Goal: Check status: Check status

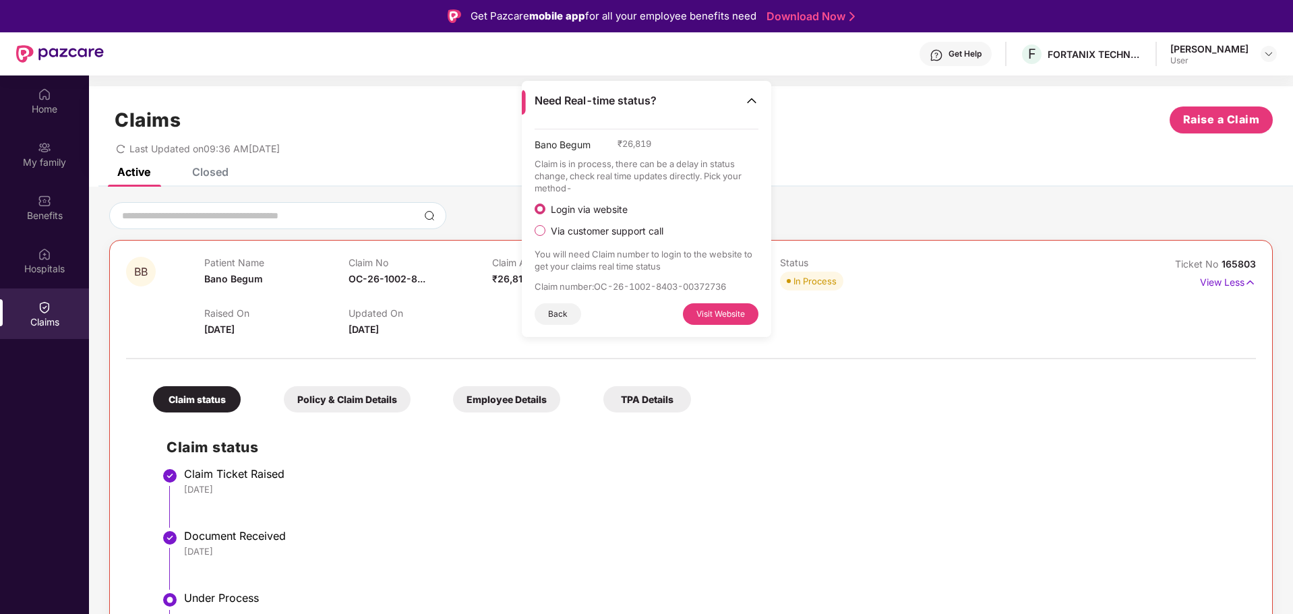
click at [788, 460] on div "Claim status Claim Ticket Raised [DATE] Document Received [DATE] Under Process …" at bounding box center [691, 579] width 1103 height 321
click at [808, 113] on div "Claims Raise a Claim" at bounding box center [691, 120] width 1164 height 27
click at [549, 314] on button "Back" at bounding box center [558, 314] width 47 height 22
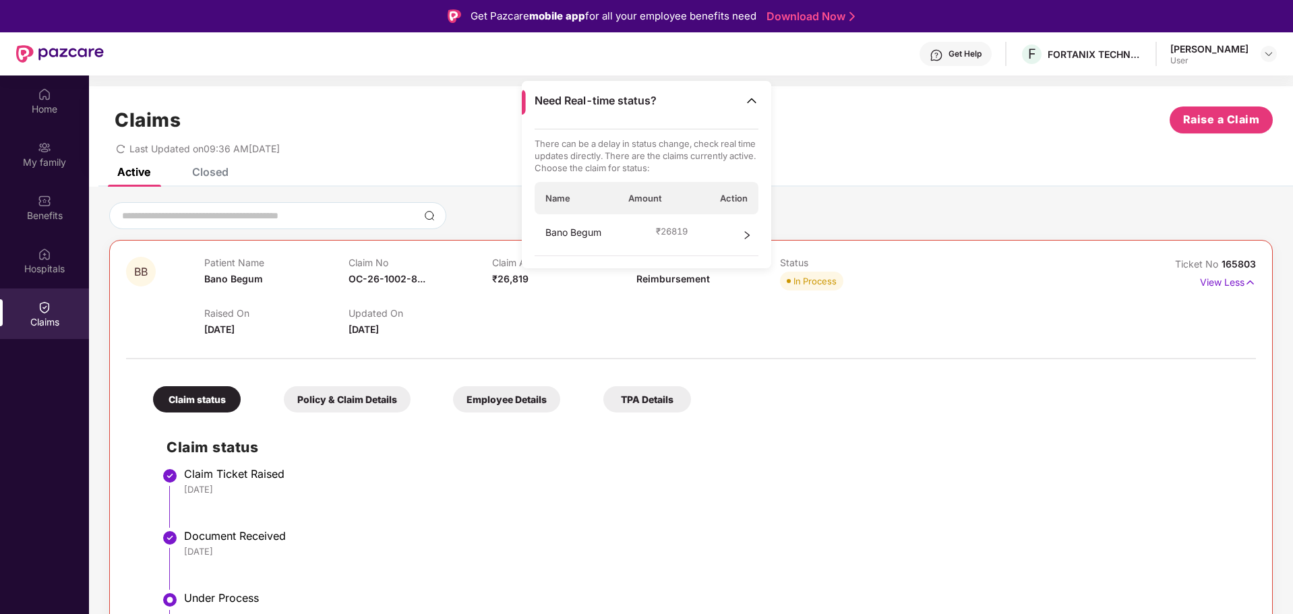
click at [756, 96] on img at bounding box center [751, 100] width 13 height 13
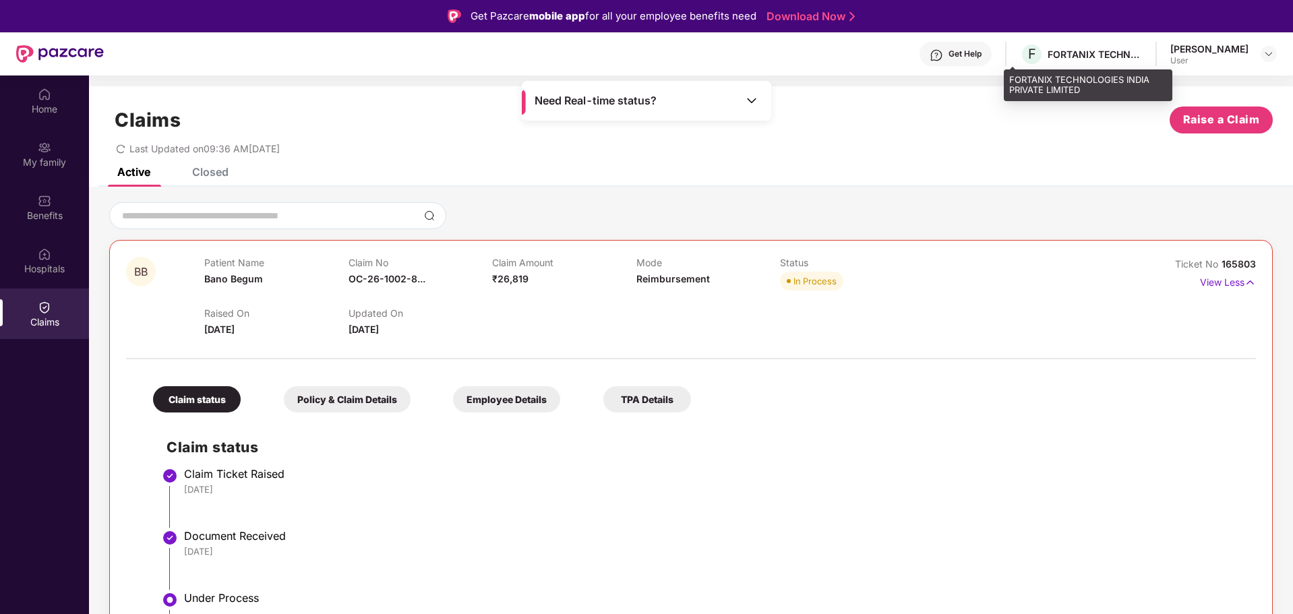
click at [1052, 56] on div "FORTANIX TECHNOLOGIES INDIA PRIVATE LIMITED" at bounding box center [1095, 54] width 94 height 13
click at [1028, 55] on span "F" at bounding box center [1032, 54] width 8 height 16
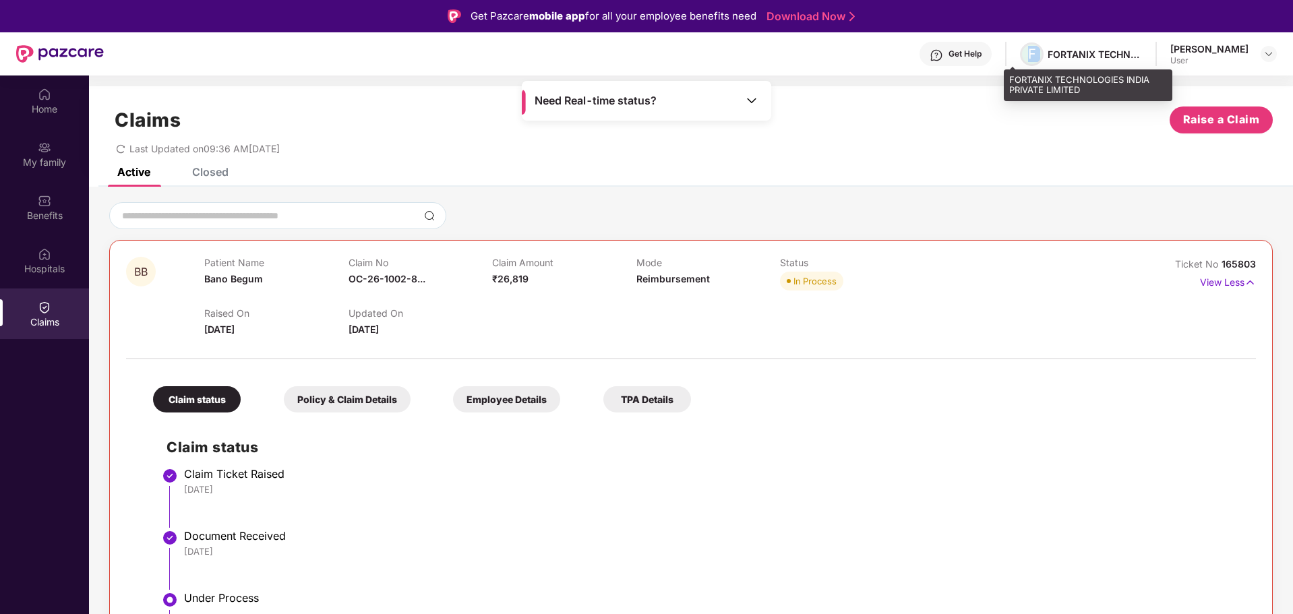
click at [1028, 55] on span "F" at bounding box center [1032, 54] width 8 height 16
click at [558, 104] on span "Need Real-time status?" at bounding box center [596, 101] width 122 height 14
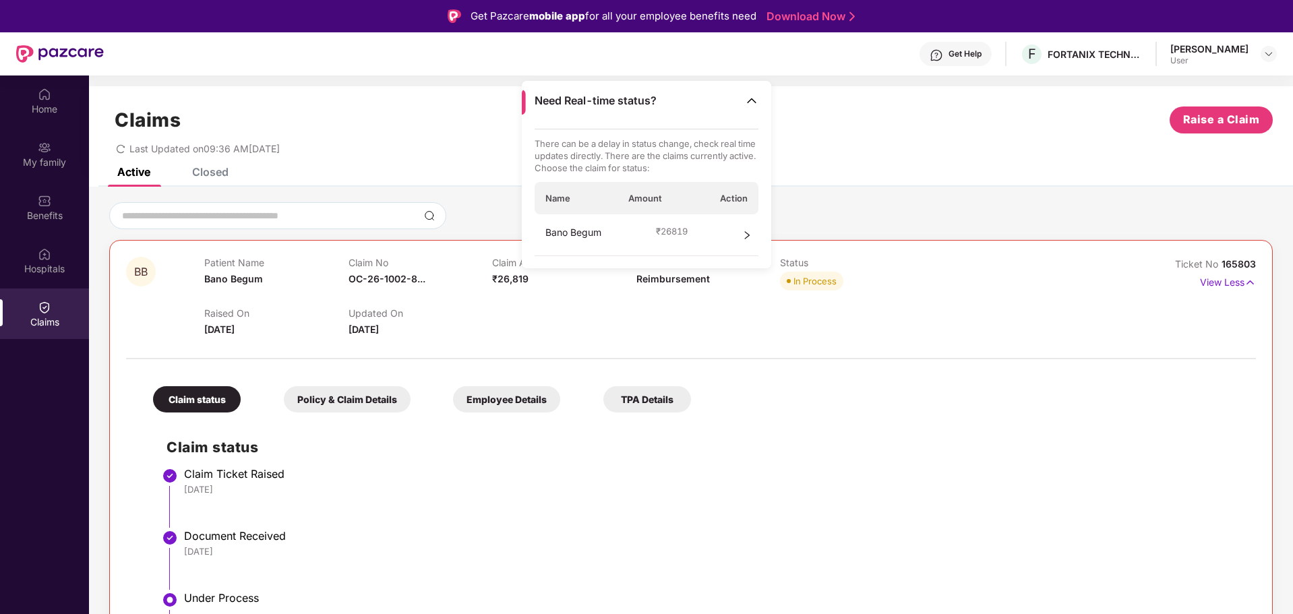
click at [747, 236] on icon "right" at bounding box center [746, 235] width 9 height 9
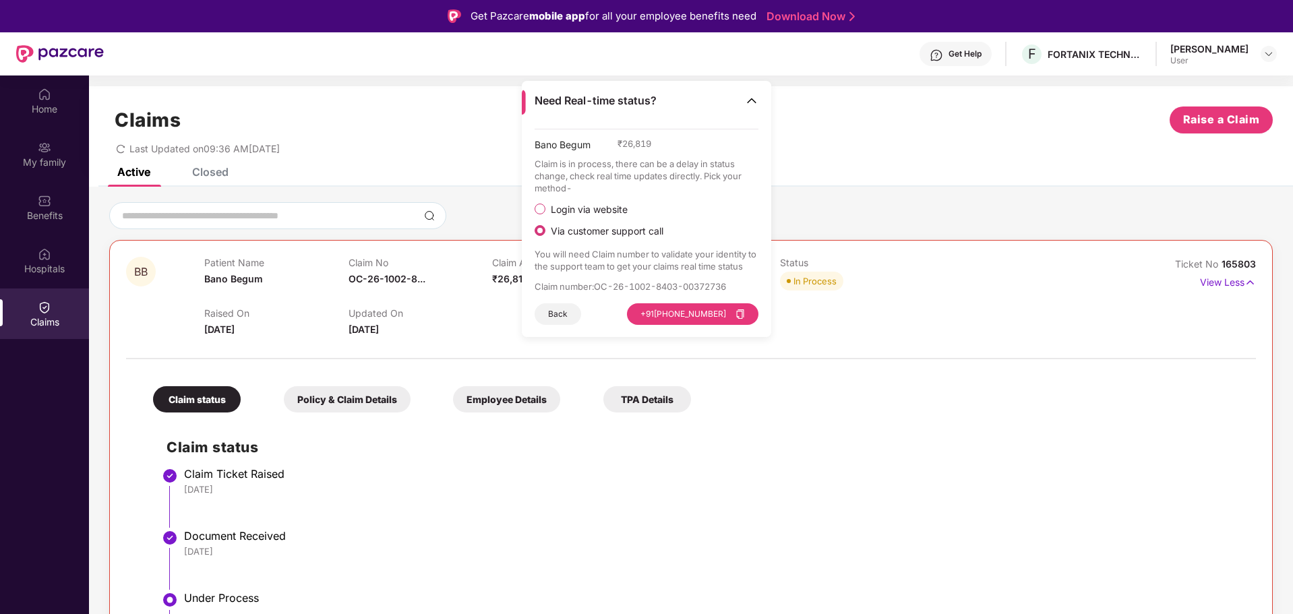
click at [576, 210] on span "Login via website" at bounding box center [589, 210] width 88 height 12
click at [574, 229] on span "Via customer support call" at bounding box center [606, 231] width 123 height 12
click at [373, 73] on div "Get Help F FORTANIX TECHNOLOGIES INDIA PRIVATE LIMITED [PERSON_NAME] User" at bounding box center [690, 53] width 1173 height 43
click at [839, 76] on section "Claims Raise a Claim Last Updated on 09:36 AM[DATE] Active Closed BB Patient Na…" at bounding box center [691, 383] width 1204 height 614
click at [389, 103] on div "Claims Raise a Claim Last Updated on 09:36 AM[DATE]" at bounding box center [691, 127] width 1204 height 82
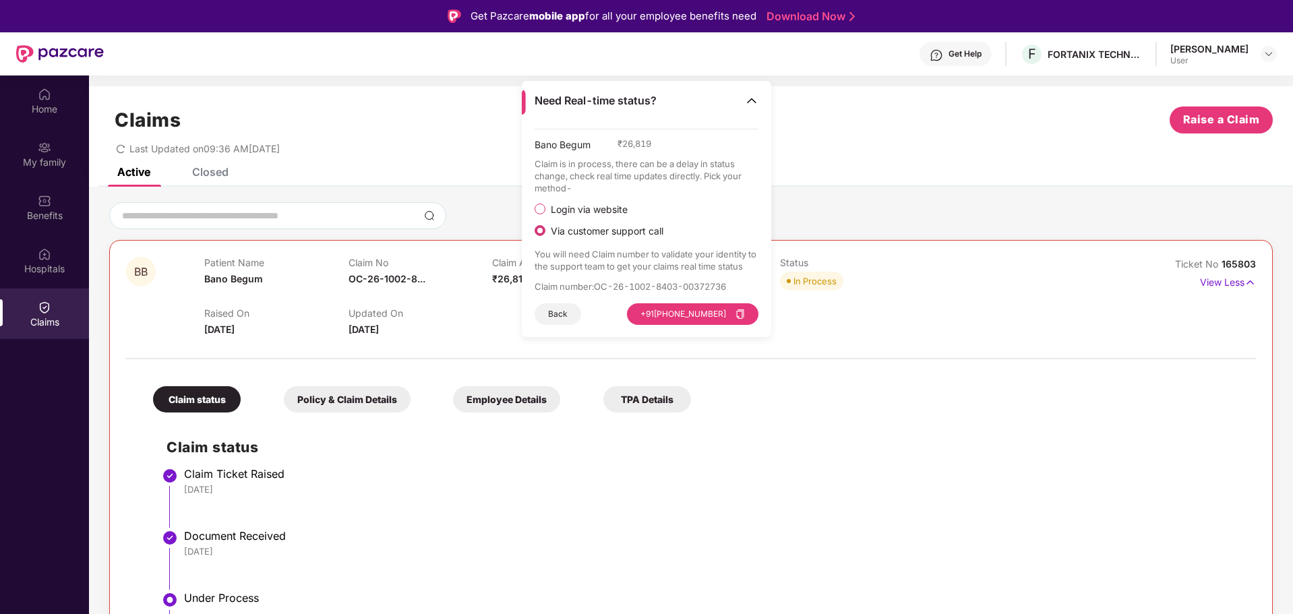
click at [813, 112] on div "Claims Raise a Claim" at bounding box center [691, 120] width 1164 height 27
